Goal: Information Seeking & Learning: Understand process/instructions

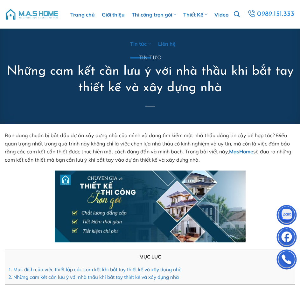
scroll to position [159, 0]
click at [105, 274] on link "2. Những cam kết cần lưu ý với nhà thầu khi bắt tay thiết kế và xây dựng nhà" at bounding box center [93, 277] width 170 height 6
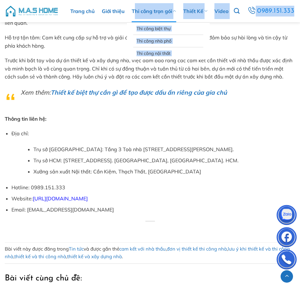
scroll to position [1066, 0]
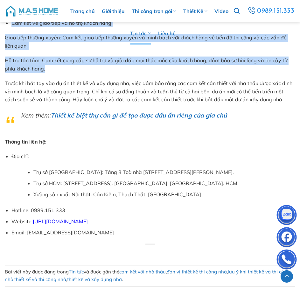
drag, startPoint x: 4, startPoint y: 79, endPoint x: 136, endPoint y: 65, distance: 132.3
click at [136, 65] on div "Bạn đang chuẩn bị bắt đầu dự án xây dựng nhà của mình và đang tìm kiếm một nhà …" at bounding box center [150, 62] width 300 height 2008
copy div "Lor ips dol sit ame conse adipi el se doe temp inc, utla etdol mag al enima min…"
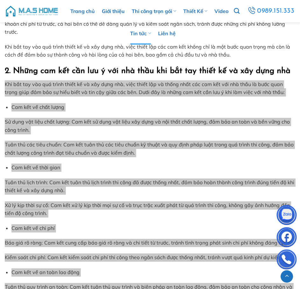
scroll to position [589, 0]
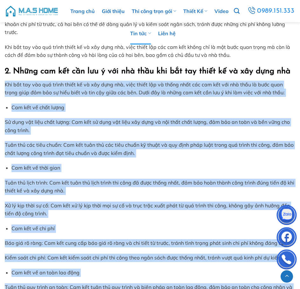
click at [38, 97] on div "Bạn đang chuẩn bị bắt đầu dự án xây dựng nhà của mình và đang tìm kiếm một nhà …" at bounding box center [150, 138] width 290 height 1207
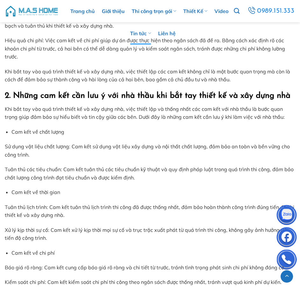
scroll to position [621, 0]
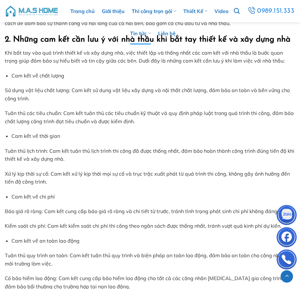
click at [119, 80] on li "Cam kết về chất lượng" at bounding box center [152, 76] width 283 height 8
